Goal: Transaction & Acquisition: Purchase product/service

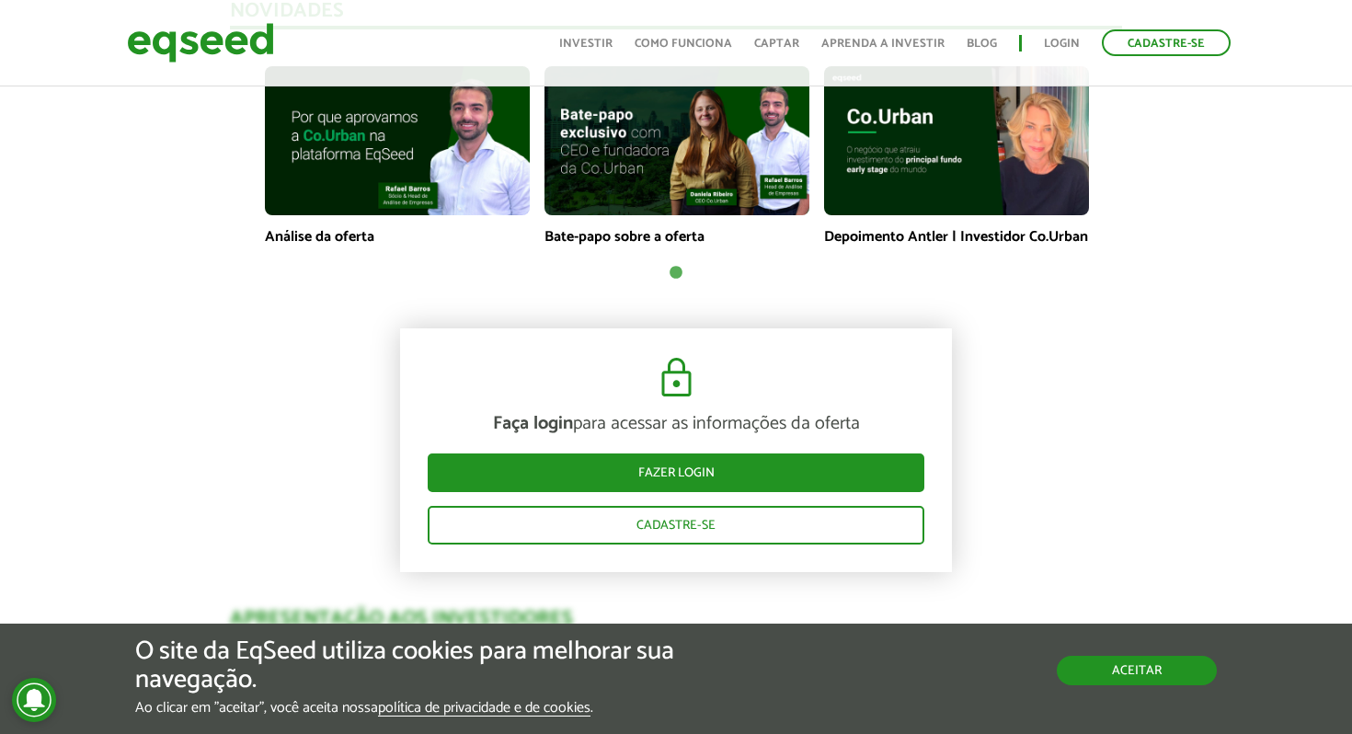
drag, startPoint x: 1185, startPoint y: 679, endPoint x: 1132, endPoint y: 624, distance: 76.7
click at [1182, 679] on button "Aceitar" at bounding box center [1136, 670] width 160 height 29
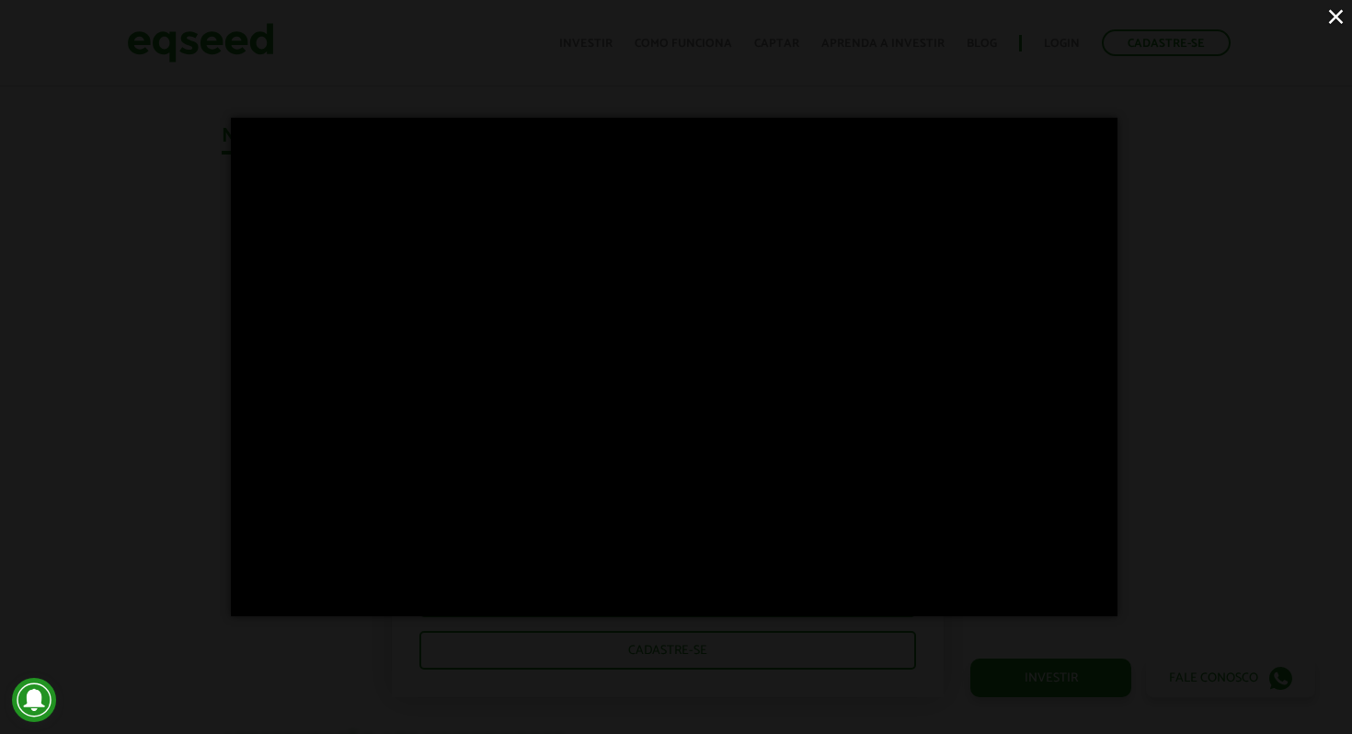
scroll to position [539, 8]
click at [1336, 17] on button "×" at bounding box center [1335, 16] width 32 height 32
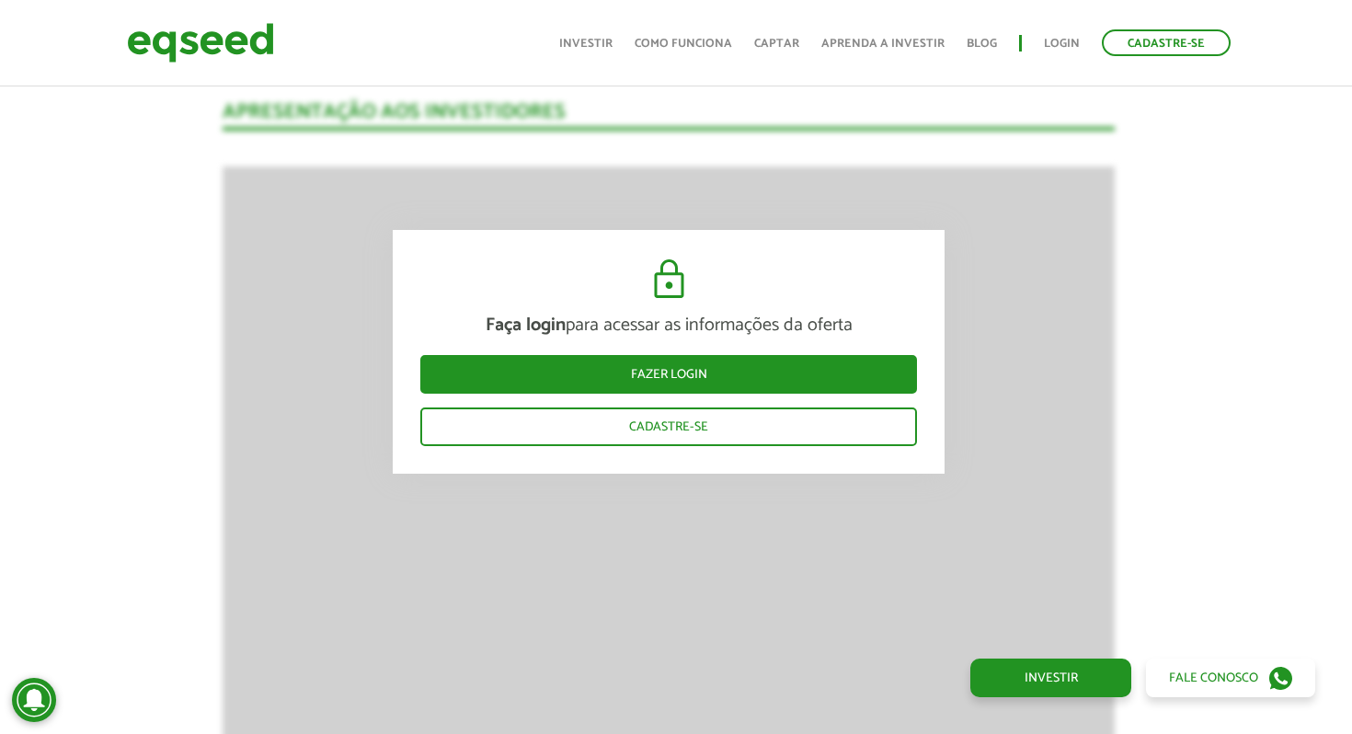
scroll to position [1877, 7]
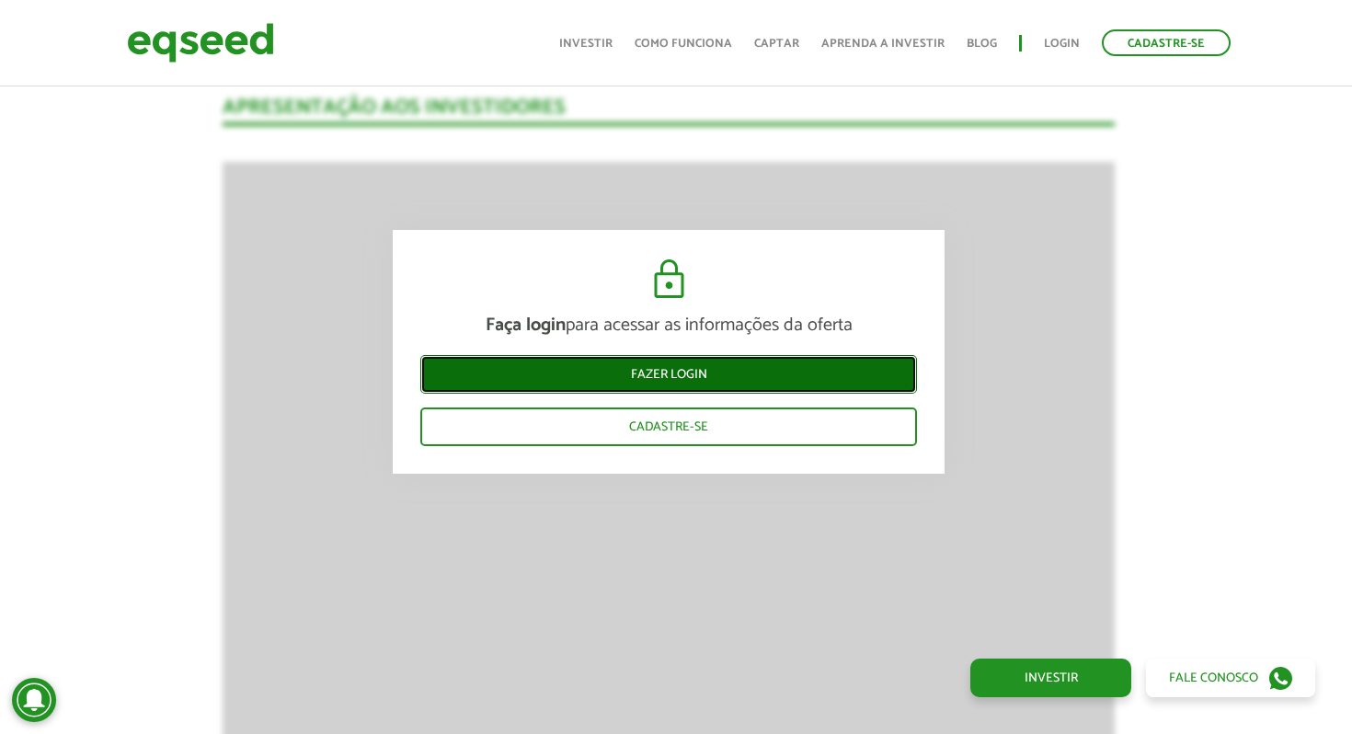
click at [692, 379] on link "Fazer login" at bounding box center [668, 374] width 497 height 39
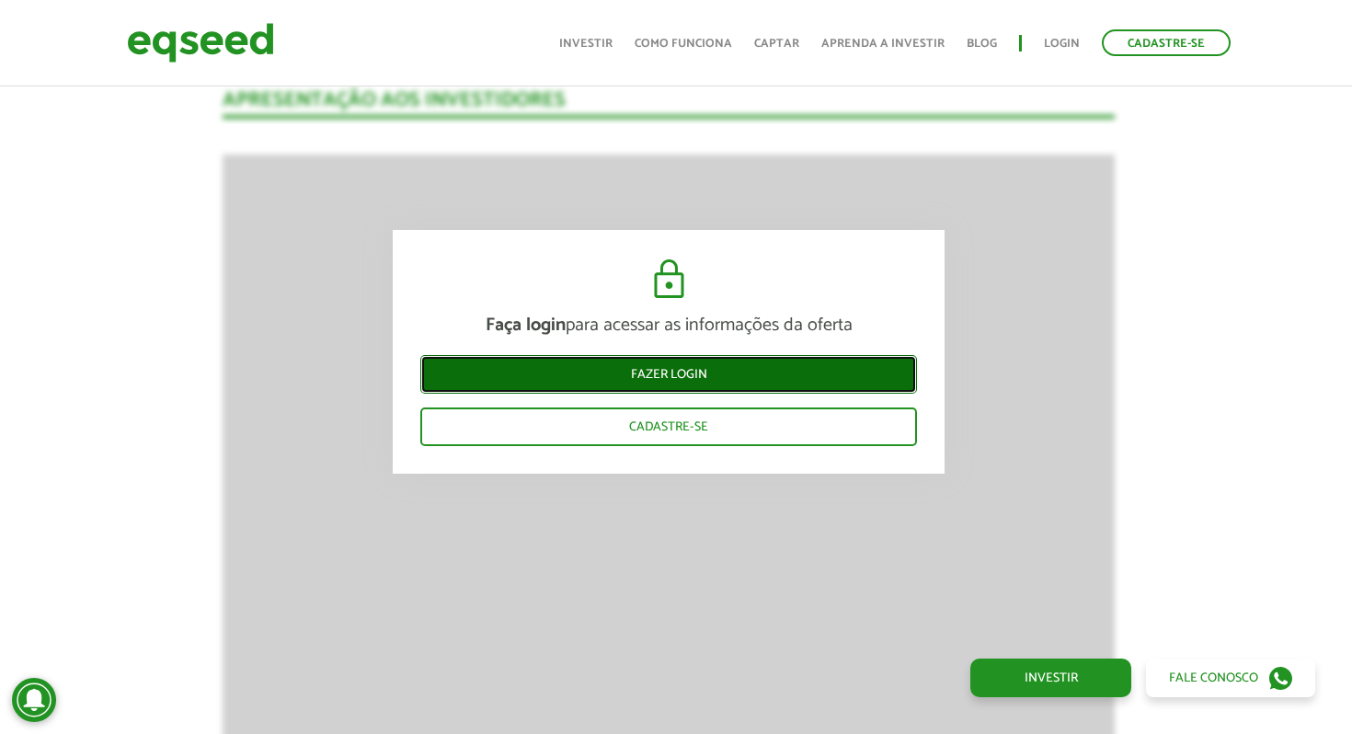
scroll to position [1886, 7]
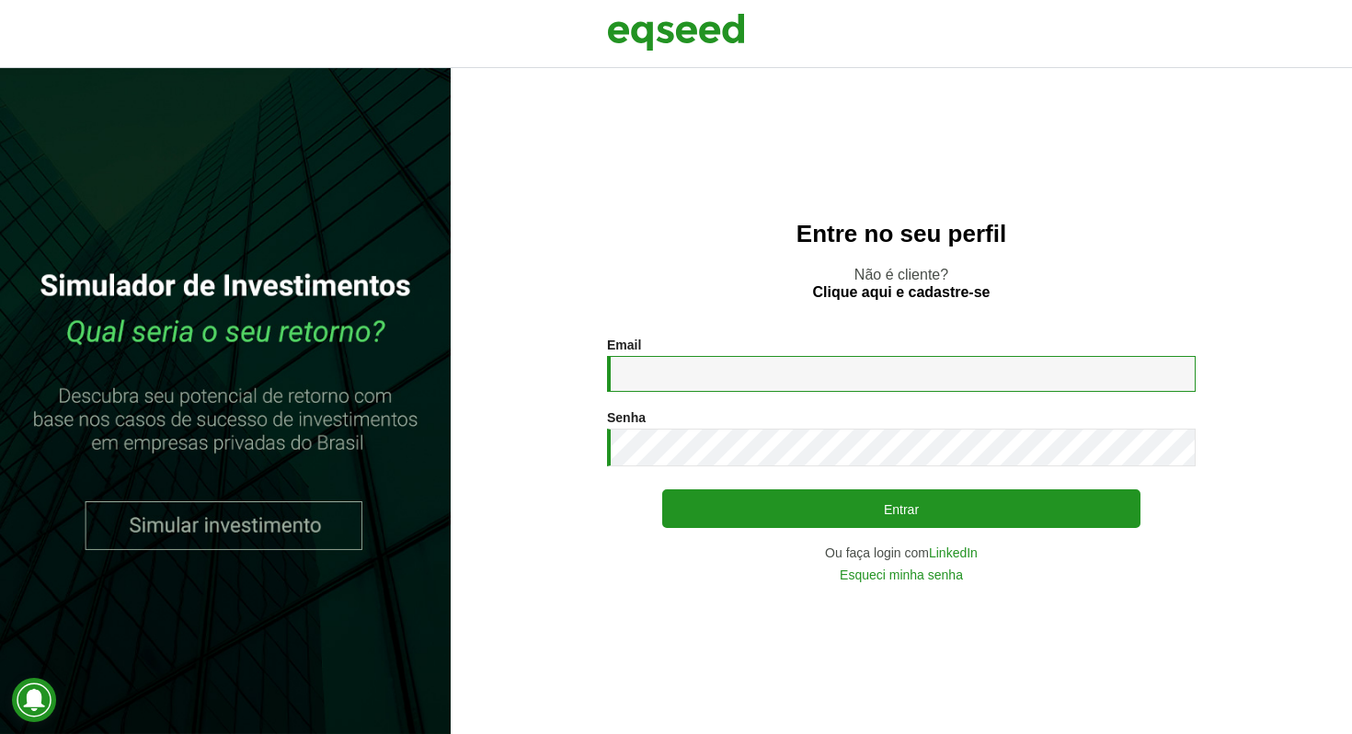
click at [679, 369] on input "Email *" at bounding box center [901, 374] width 588 height 36
type input "**********"
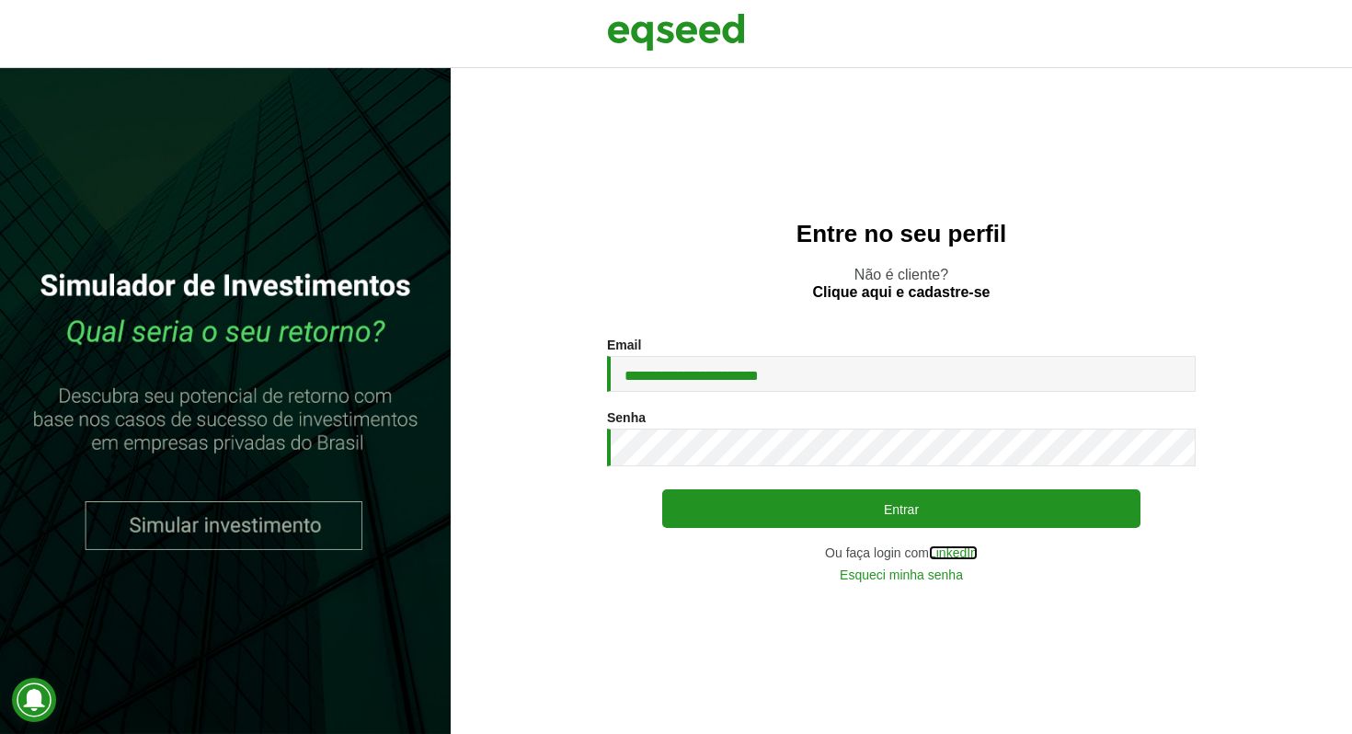
click at [961, 551] on link "LinkedIn" at bounding box center [953, 552] width 49 height 13
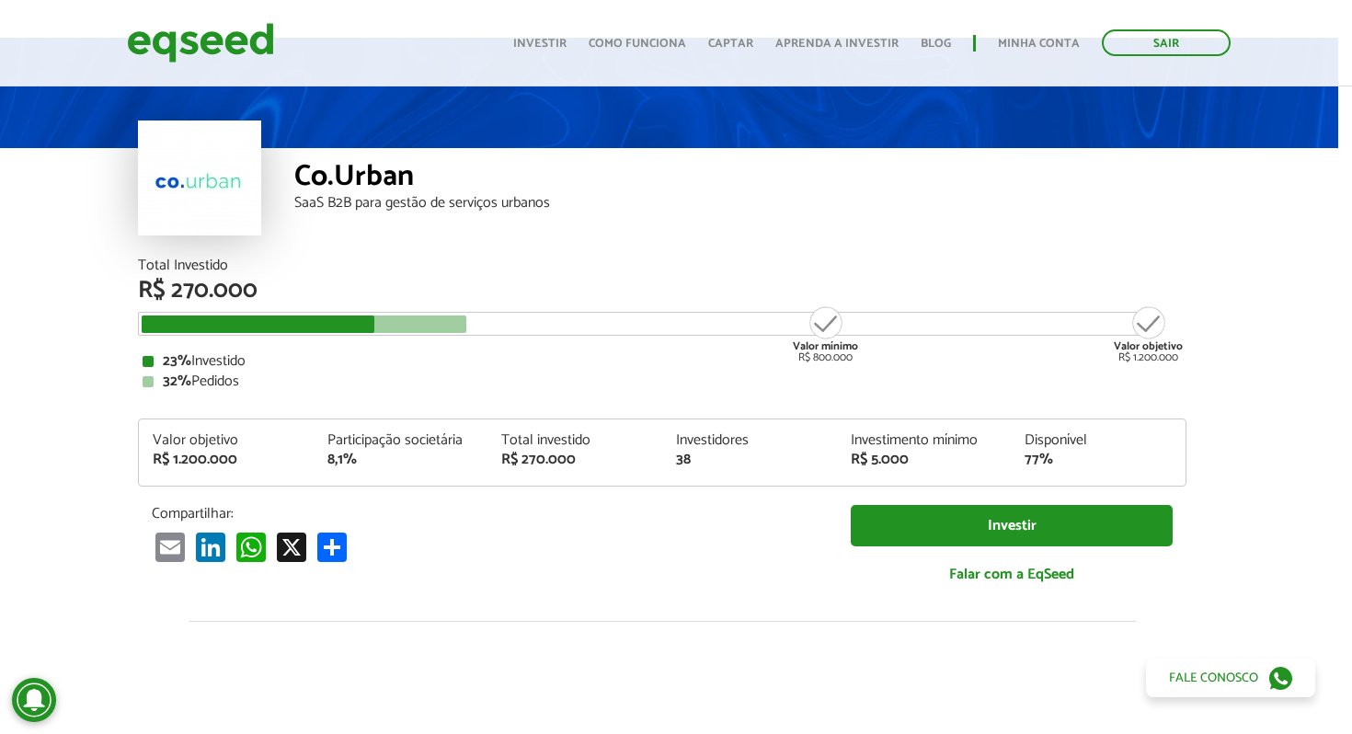
scroll to position [0, 14]
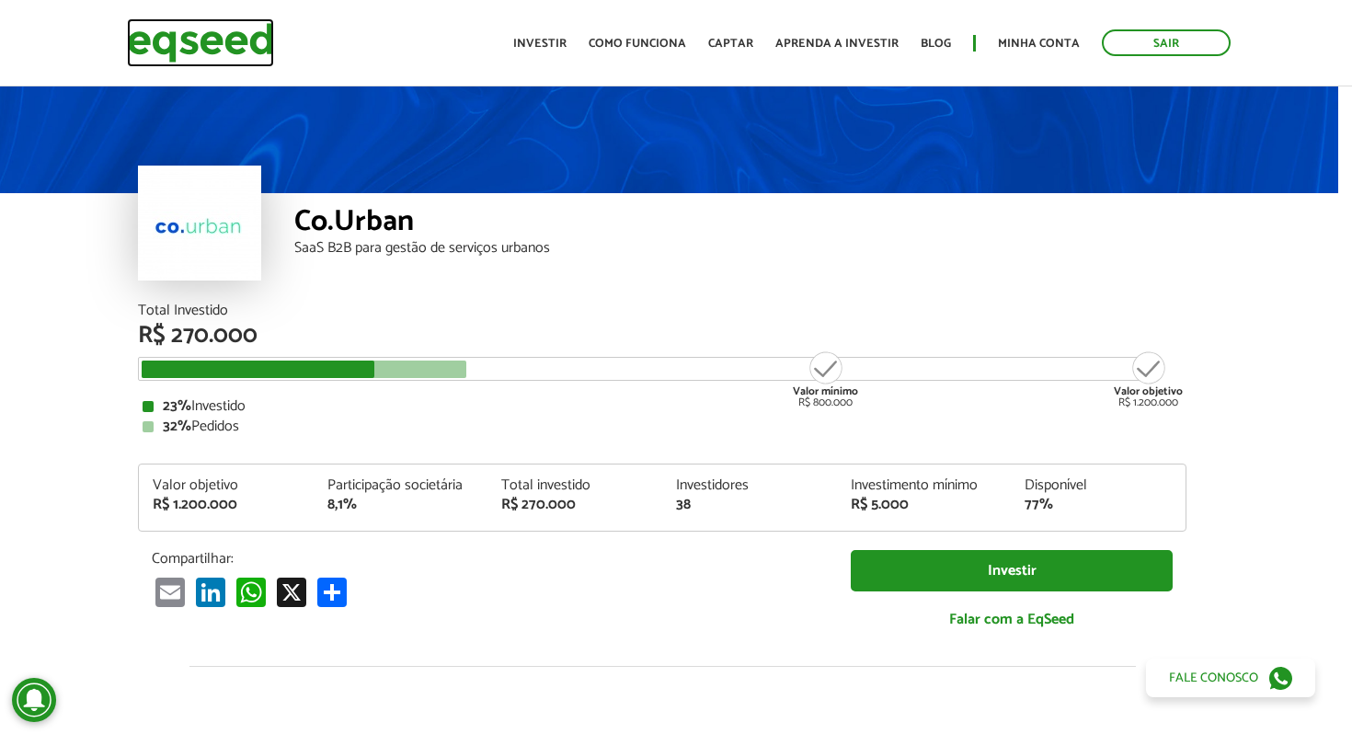
click at [218, 46] on img at bounding box center [200, 42] width 147 height 49
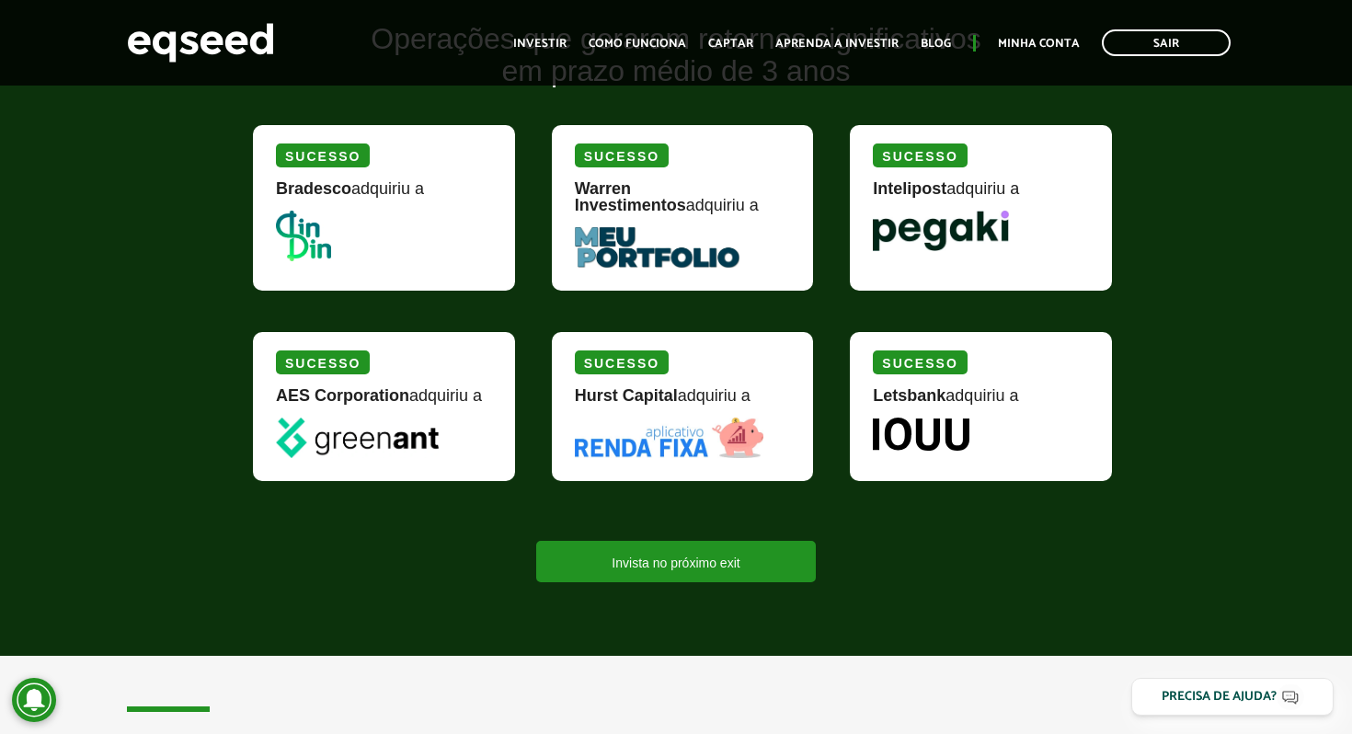
scroll to position [2228, 0]
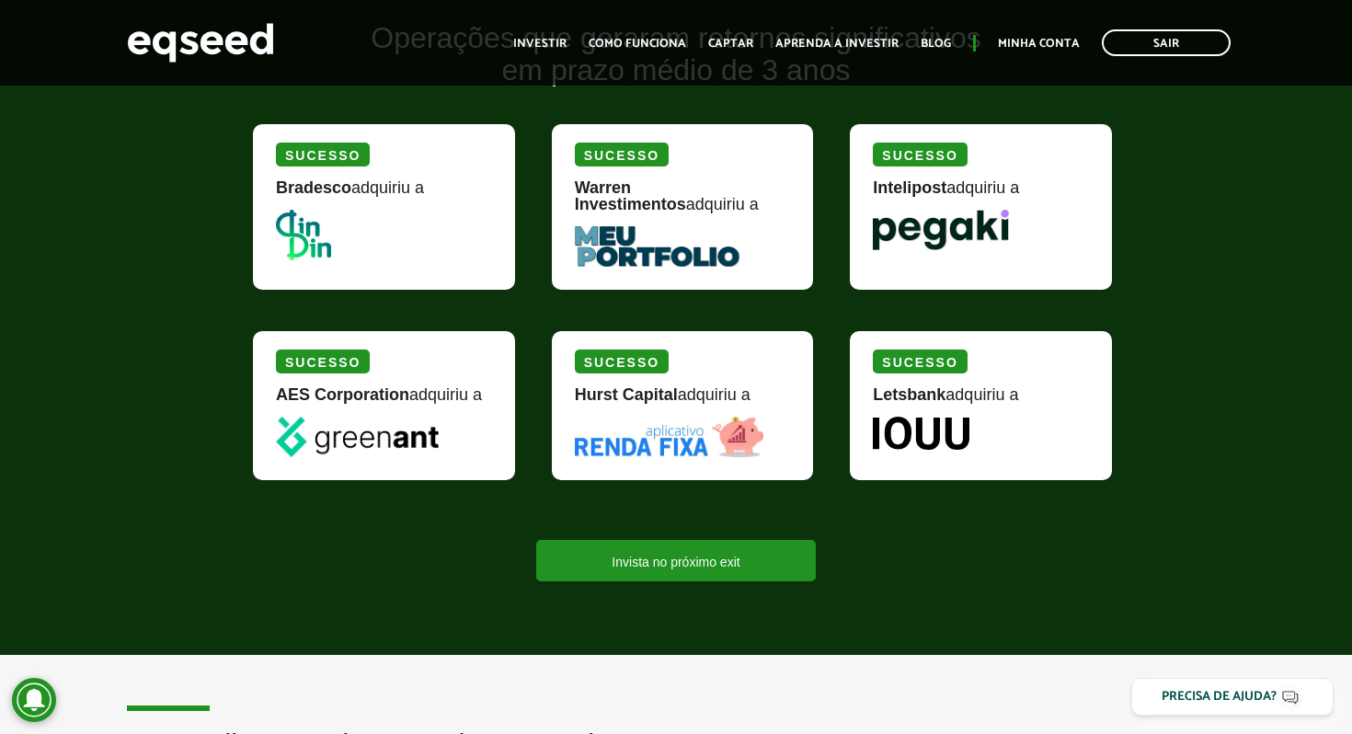
click at [678, 433] on img at bounding box center [669, 437] width 189 height 40
click at [678, 434] on img at bounding box center [669, 437] width 189 height 40
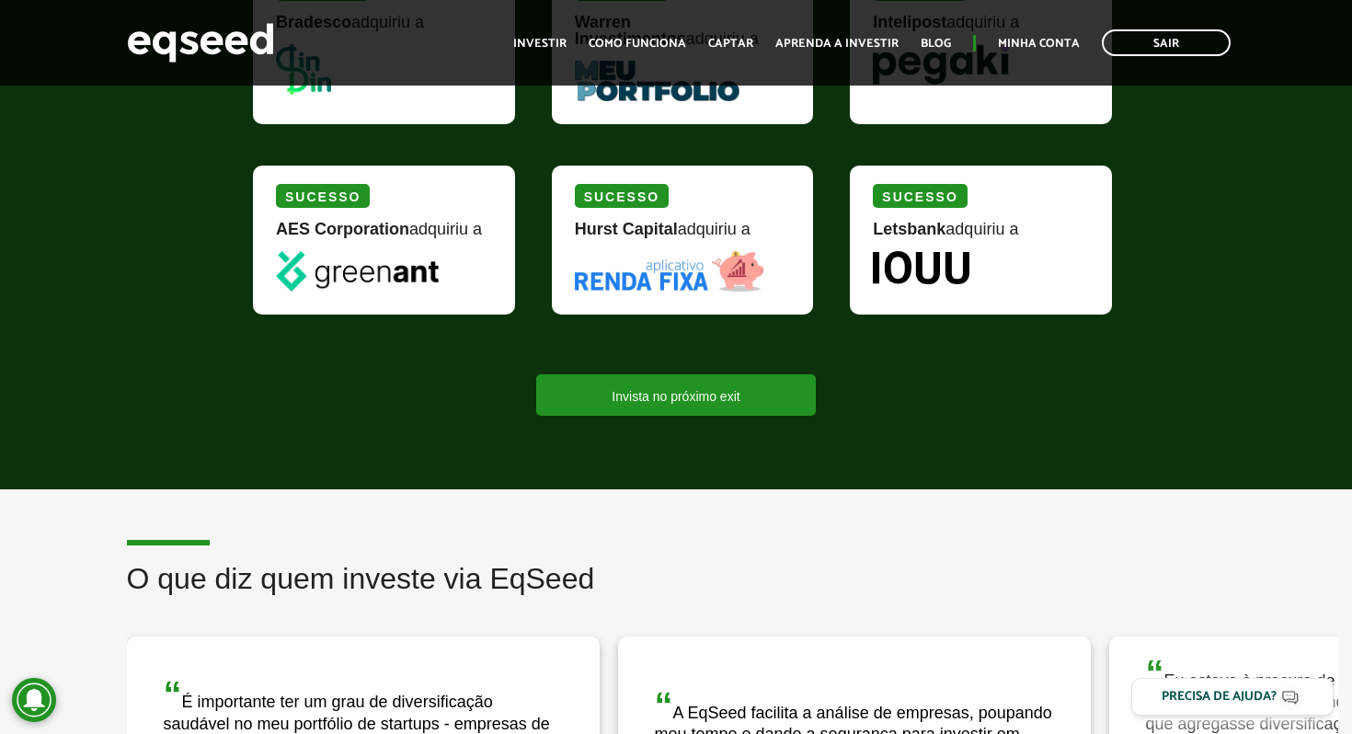
scroll to position [2396, 0]
